Goal: Information Seeking & Learning: Learn about a topic

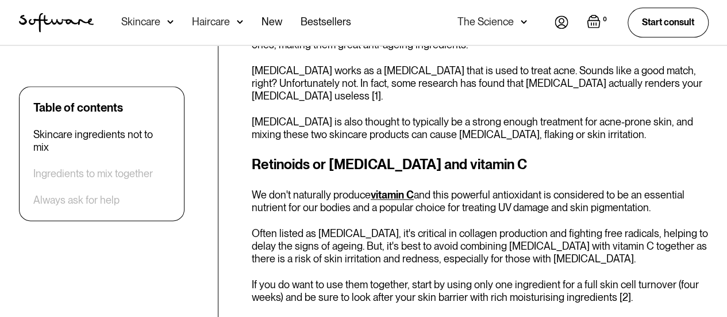
scroll to position [613, 0]
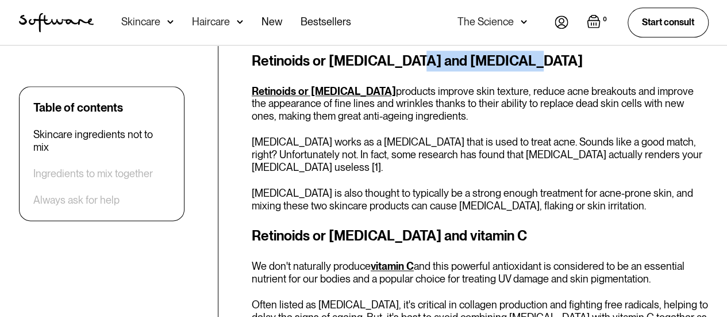
drag, startPoint x: 507, startPoint y: 63, endPoint x: 398, endPoint y: 68, distance: 109.3
click at [398, 68] on h3 "Retinoids or [MEDICAL_DATA] and [MEDICAL_DATA]" at bounding box center [480, 61] width 457 height 21
copy h3 "[MEDICAL_DATA]"
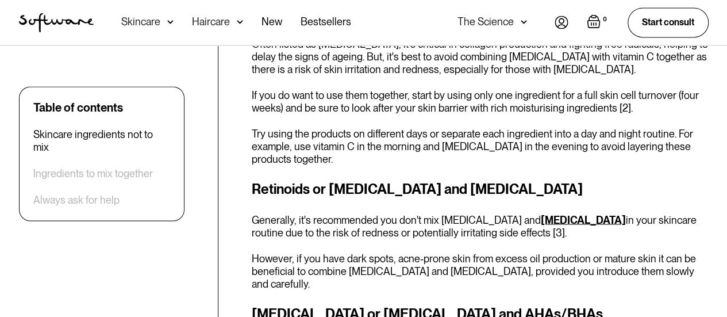
scroll to position [874, 0]
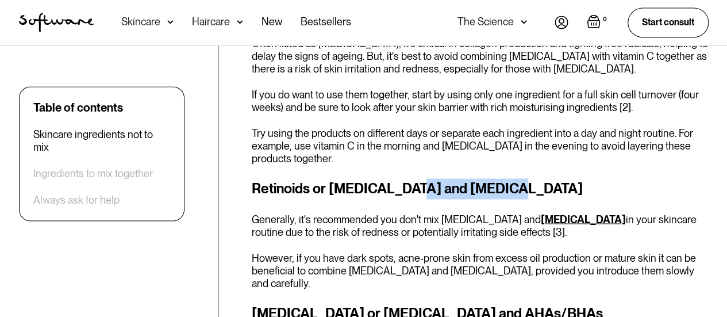
drag, startPoint x: 484, startPoint y: 185, endPoint x: 398, endPoint y: 195, distance: 86.2
click at [398, 195] on h3 "Retinoids or [MEDICAL_DATA] and [MEDICAL_DATA]" at bounding box center [480, 188] width 457 height 21
copy h3 "[MEDICAL_DATA]"
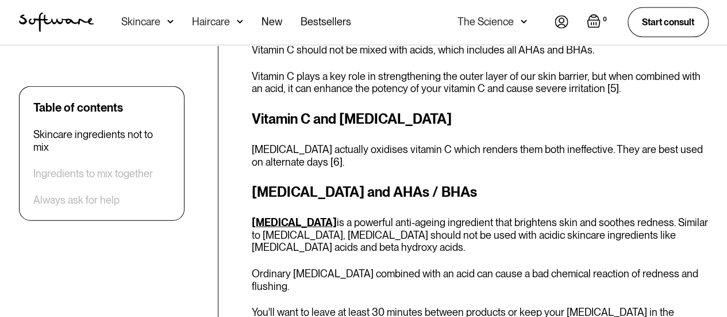
scroll to position [1292, 0]
click at [274, 181] on h3 "[MEDICAL_DATA] and AHAs / BHAs" at bounding box center [480, 191] width 457 height 21
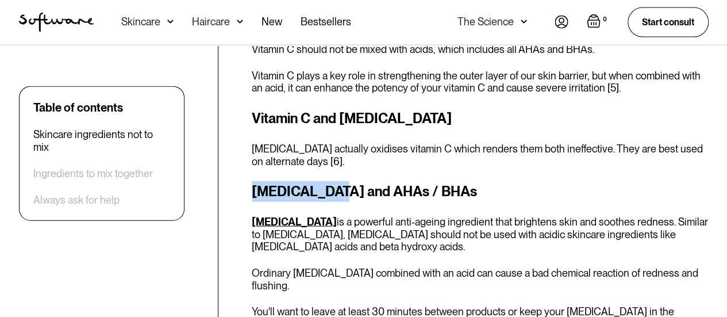
click at [274, 181] on h3 "[MEDICAL_DATA] and AHAs / BHAs" at bounding box center [480, 191] width 457 height 21
copy h3 "[MEDICAL_DATA]"
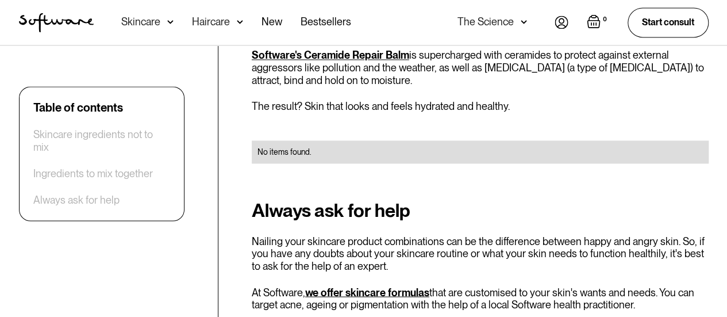
scroll to position [3031, 0]
